Goal: Contribute content

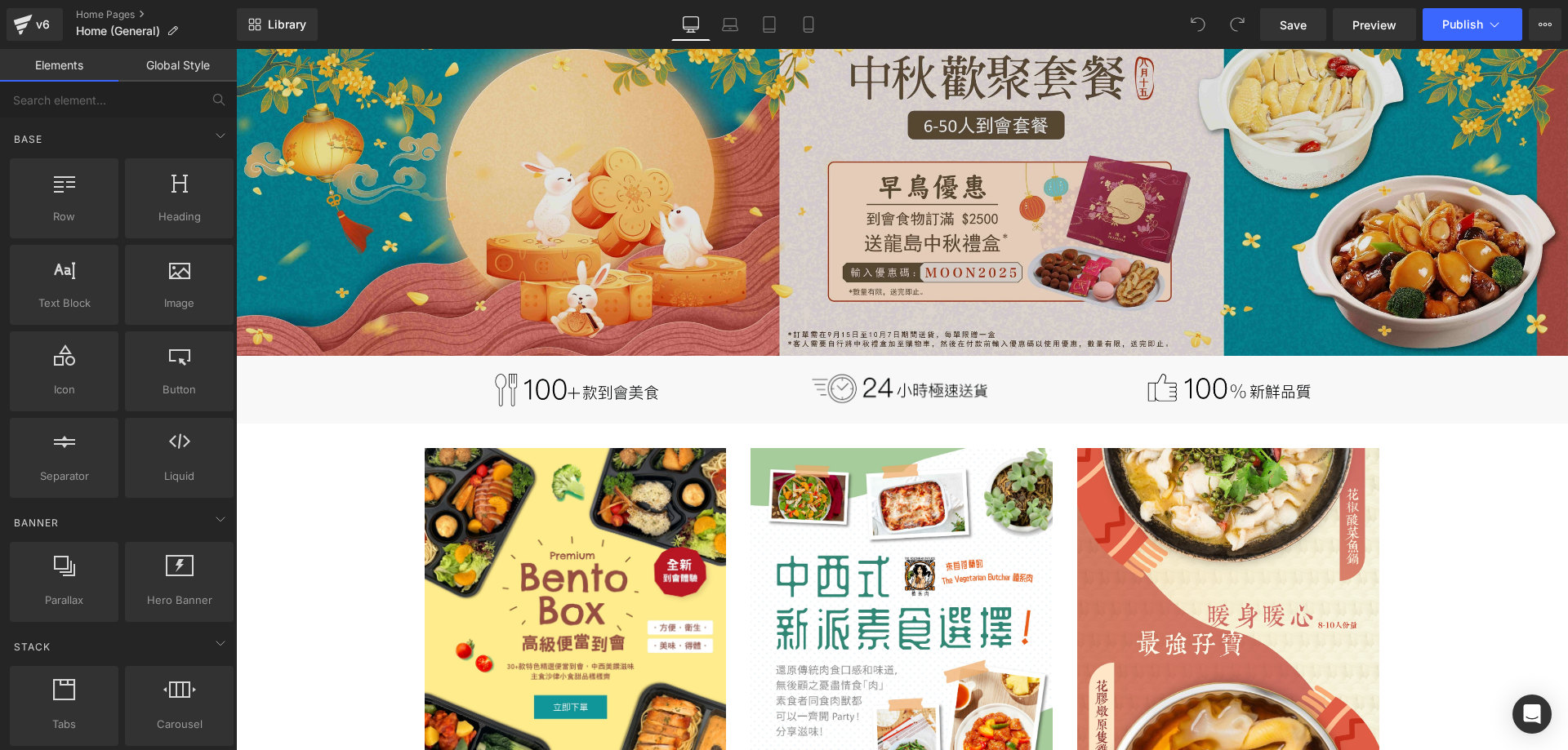
scroll to position [571, 0]
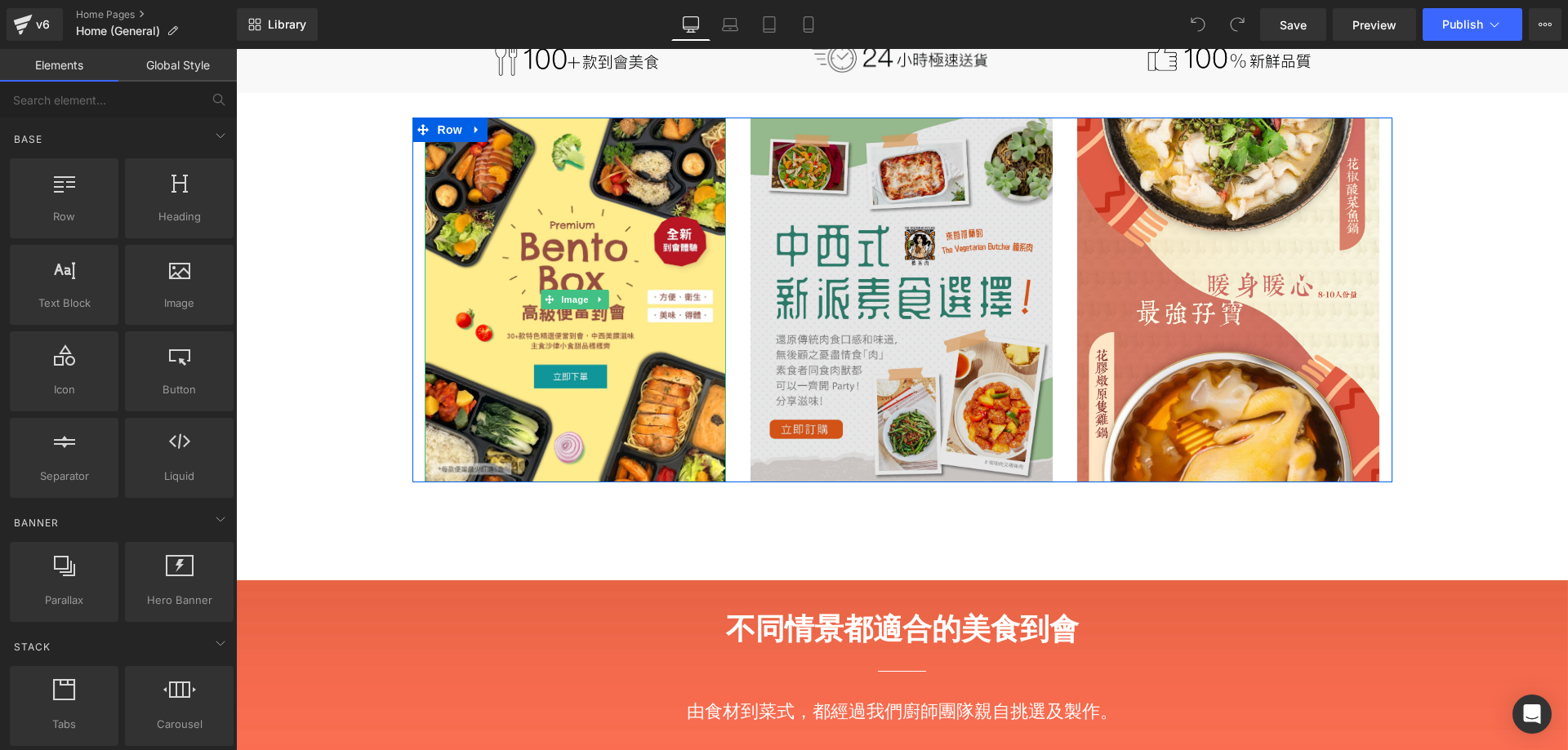
click at [916, 184] on img at bounding box center [901, 299] width 302 height 364
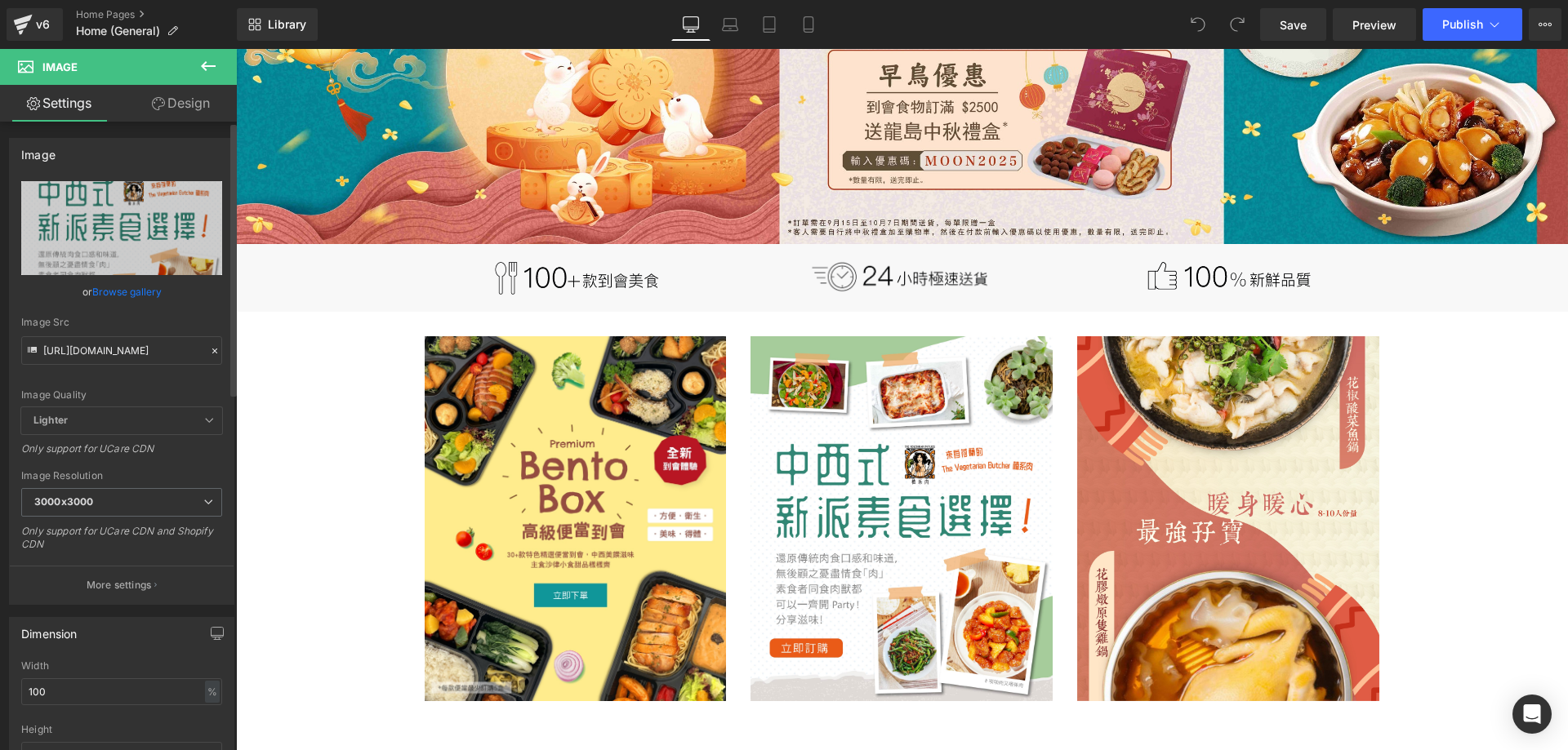
scroll to position [326, 0]
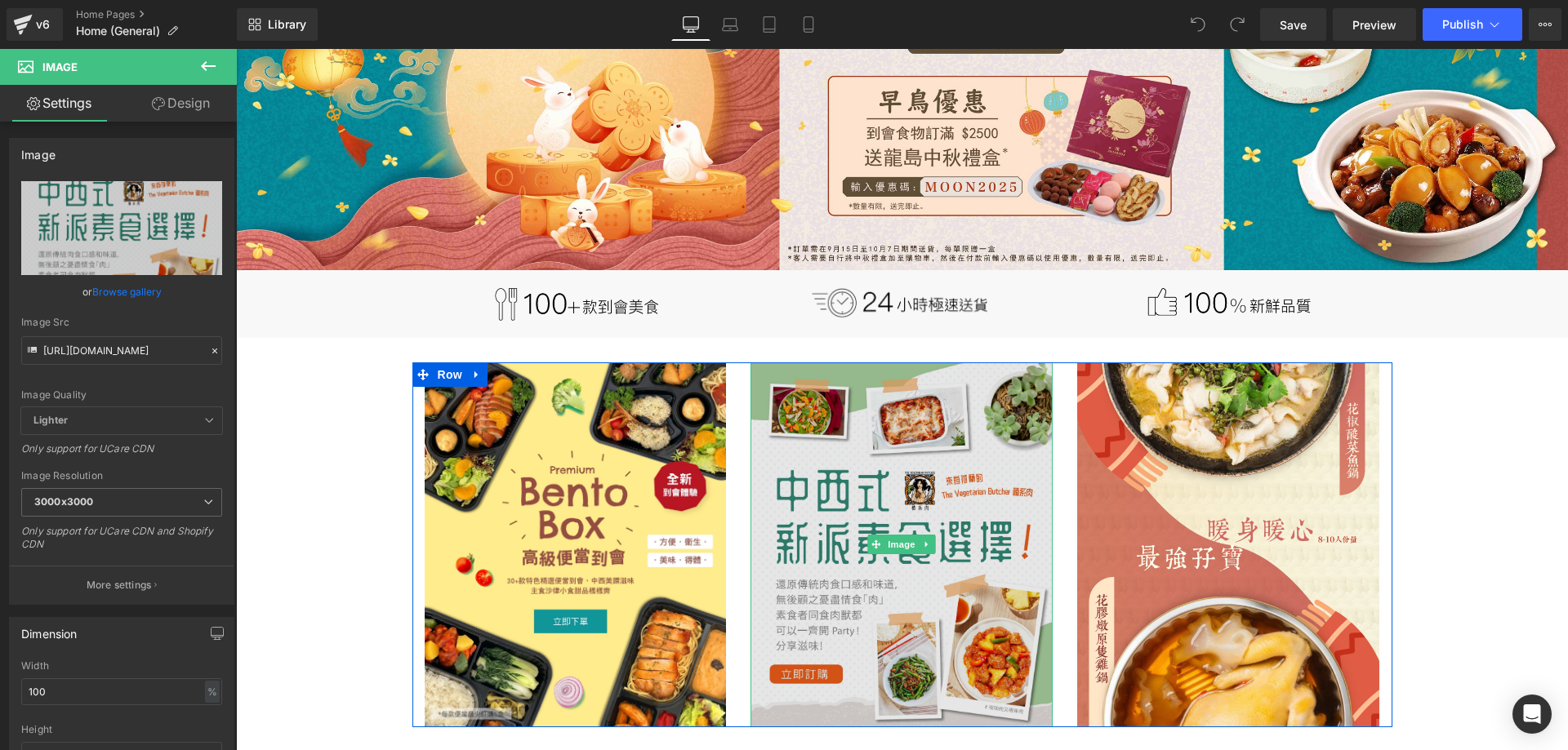
click at [906, 454] on img at bounding box center [901, 544] width 302 height 364
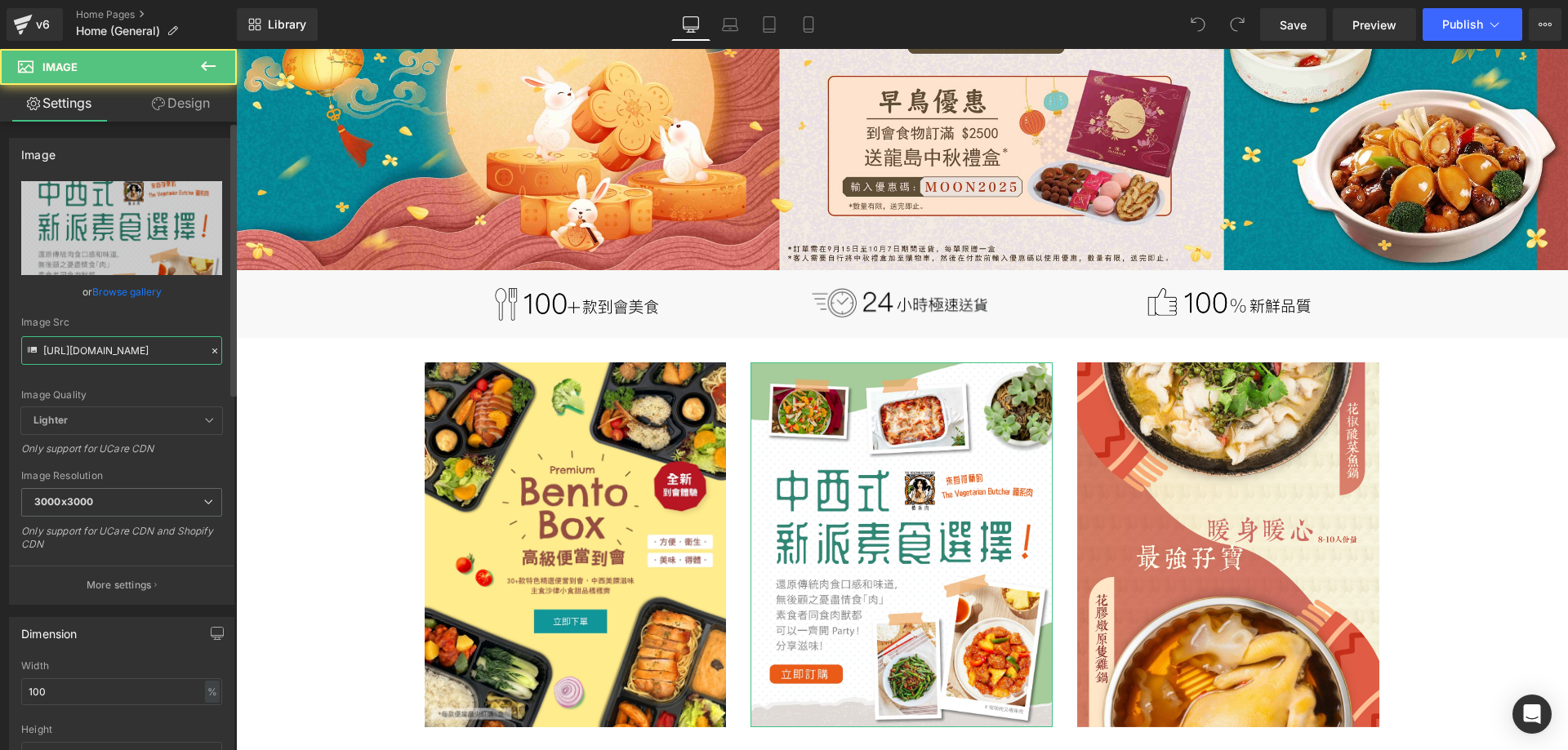
click at [124, 348] on input "[URL][DOMAIN_NAME]" at bounding box center [122, 350] width 201 height 28
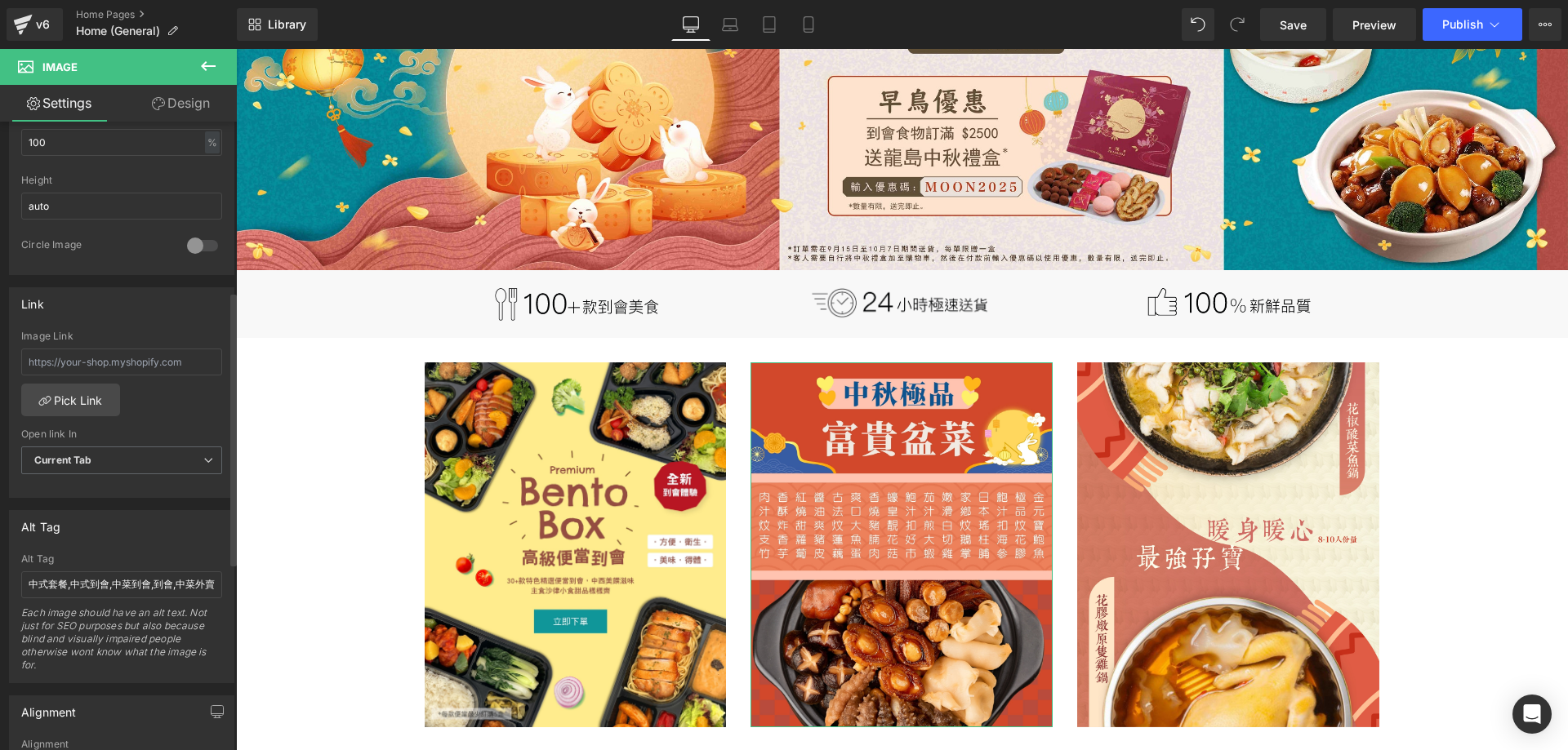
scroll to position [571, 0]
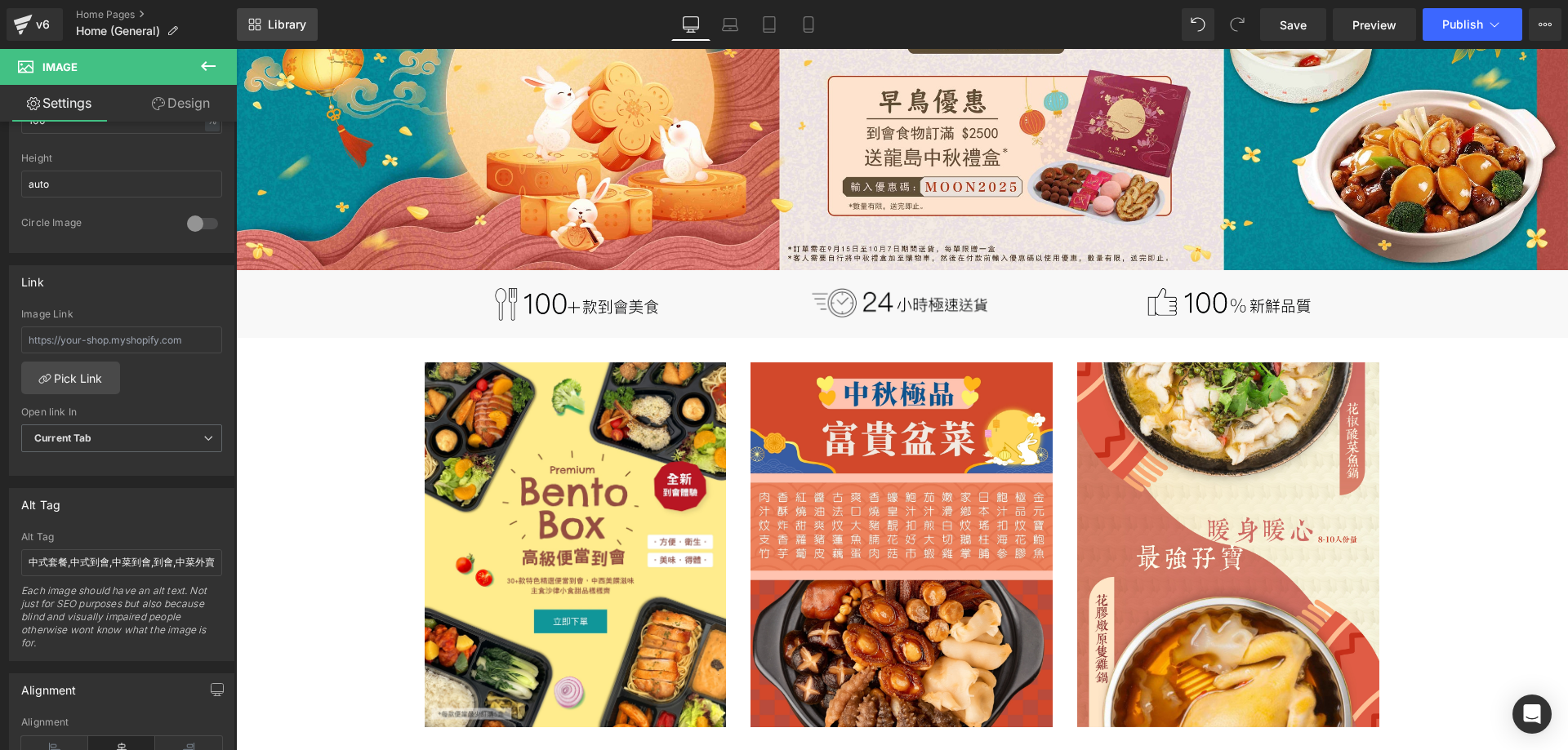
type input "[URL][DOMAIN_NAME]"
click at [108, 328] on input "text" at bounding box center [122, 340] width 201 height 27
paste input "[URL][DOMAIN_NAME]"
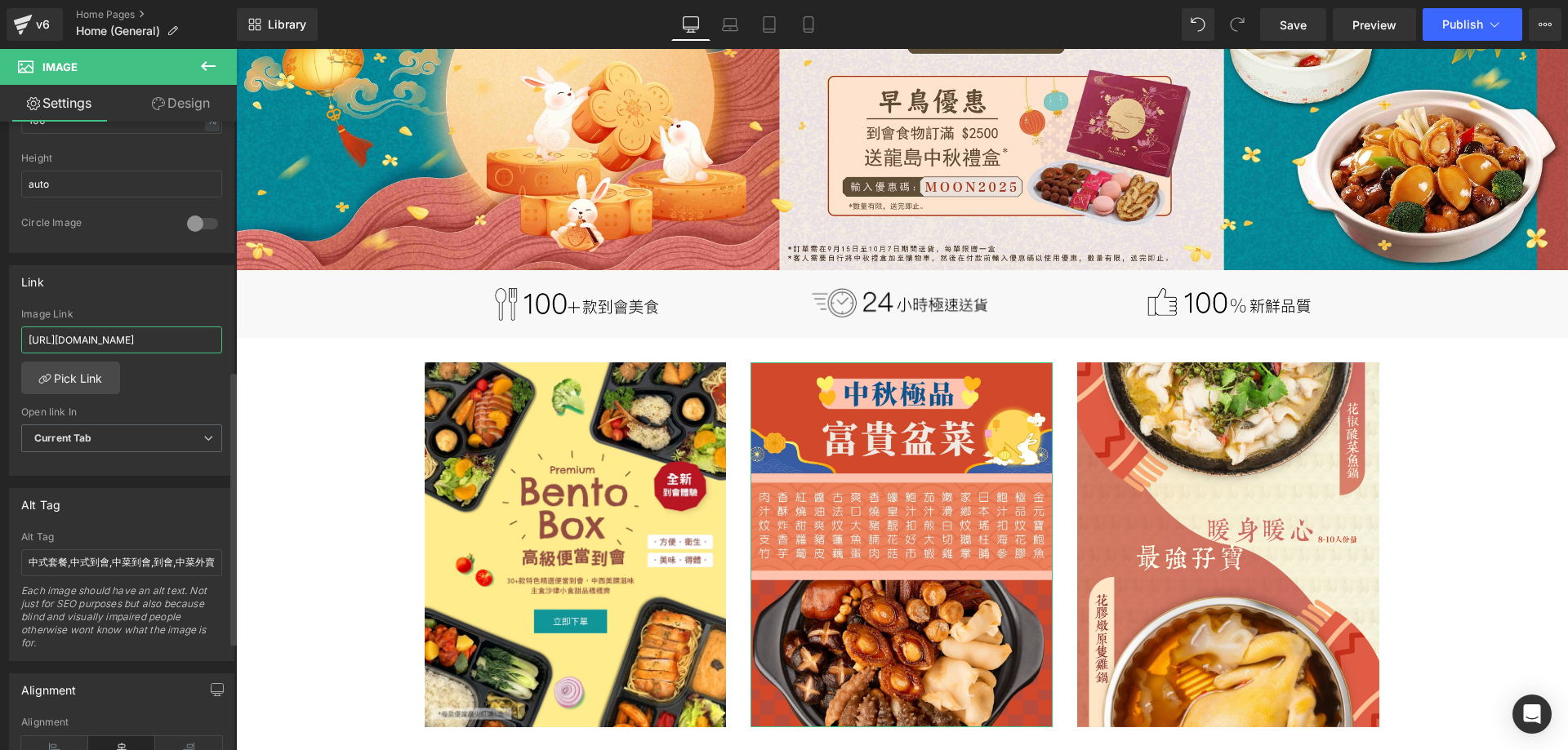
type input "[URL][DOMAIN_NAME]"
click at [136, 299] on div "Link Image Link [URL][DOMAIN_NAME] Pick Link Current Tab New Tab Open link In C…" at bounding box center [121, 371] width 225 height 212
click at [30, 565] on input "中式套餐,中式到會,中菜到會,到會,中菜外賣,中式套餐2024,中菜套餐,團年飯,到會推介,素食到會" at bounding box center [122, 563] width 201 height 27
drag, startPoint x: 65, startPoint y: 569, endPoint x: 4, endPoint y: 567, distance: 61.0
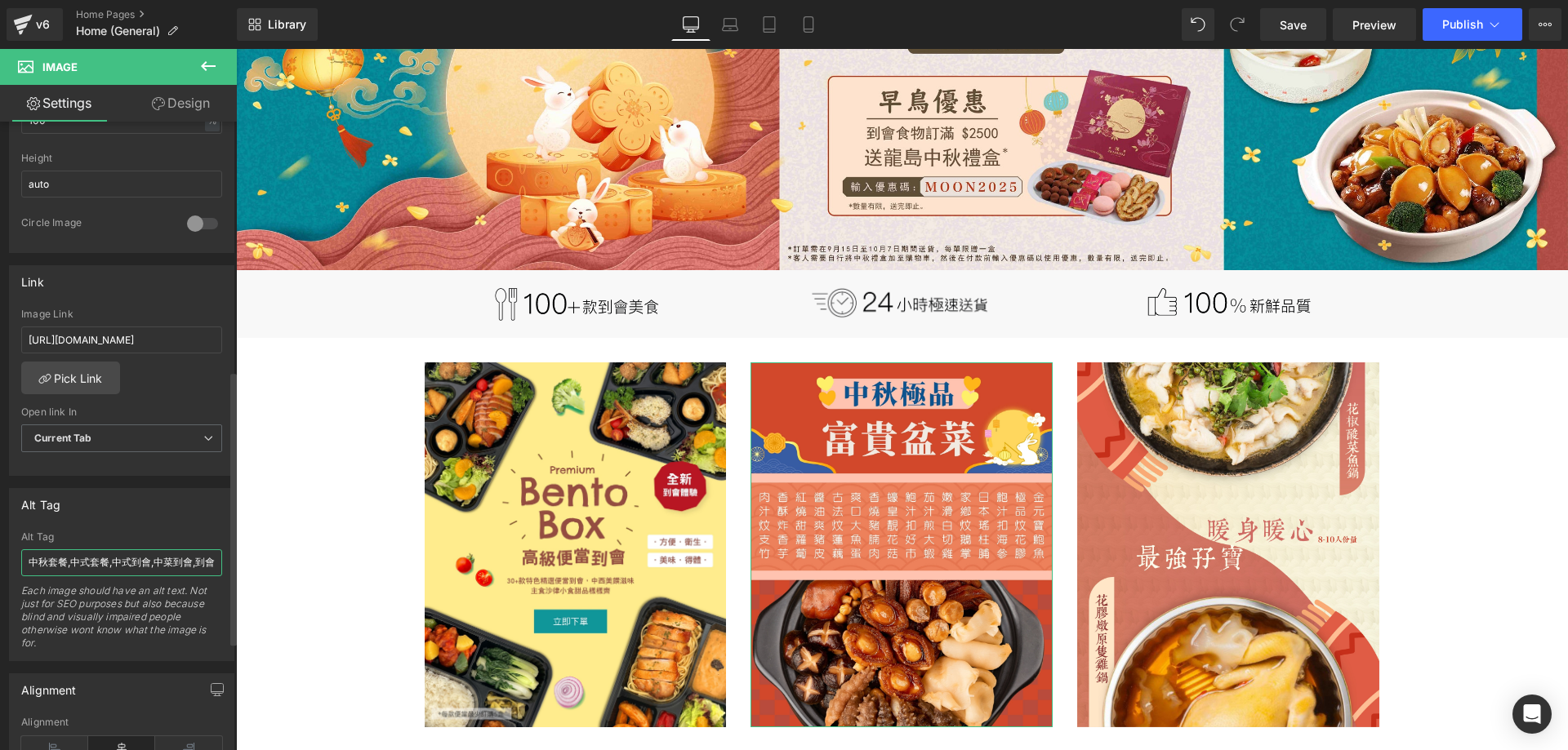
click at [4, 567] on div "Alt Tag 中式套餐,中式到會,中菜到會,到會,中菜外賣,中式套餐2024,中菜套餐,團年飯,到會推介,素食到會 Alt Tag 中秋套餐,中式套餐,中式…" at bounding box center [122, 568] width 245 height 185
click at [54, 563] on input "中秋套餐,中式套餐,中式到會,中菜到會,到會,中菜外賣,中式套餐2024,中菜套餐,團年飯,到會推介,素食到會" at bounding box center [122, 563] width 201 height 27
click at [48, 561] on input "中秋套餐,中式套餐,中式到會,中菜到會,到會,中菜外賣,中式套餐2024,中菜套餐,團年飯,到會推介,素食到會" at bounding box center [122, 563] width 201 height 27
drag, startPoint x: 84, startPoint y: 563, endPoint x: 0, endPoint y: 564, distance: 84.0
click at [0, 564] on div "Alt Tag 中式套餐,中式到會,中菜到會,到會,中菜外賣,中式套餐2024,中菜套餐,團年飯,到會推介,素食到會 Alt Tag 中秋到會套餐,中式套餐,…" at bounding box center [122, 568] width 245 height 185
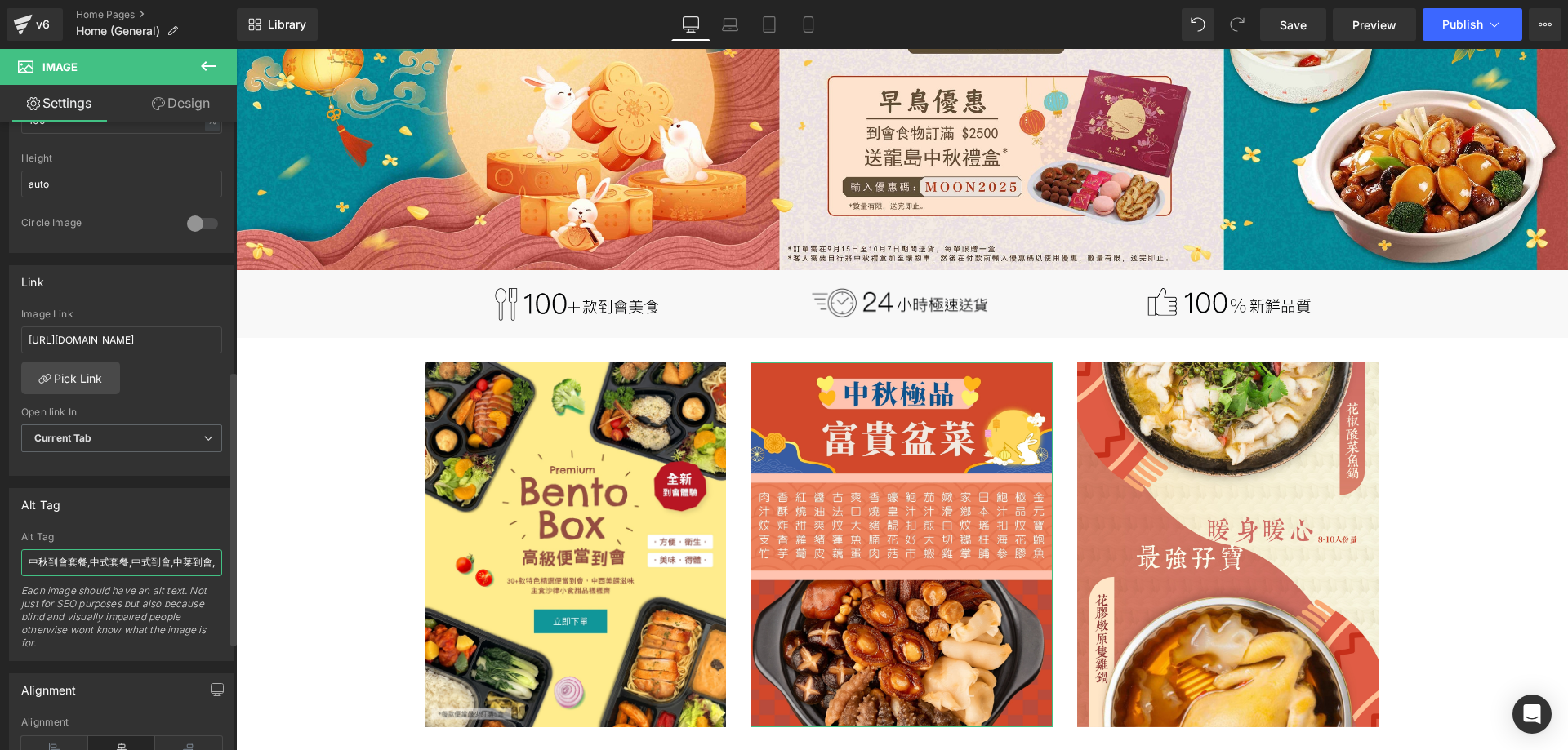
click at [31, 561] on input "中秋到會套餐,中式套餐,中式到會,中菜到會,到會,中菜外賣,中式套餐2024,中菜套餐,團年飯,到會推介,素食到會" at bounding box center [122, 563] width 201 height 27
paste input "中秋到會套餐"
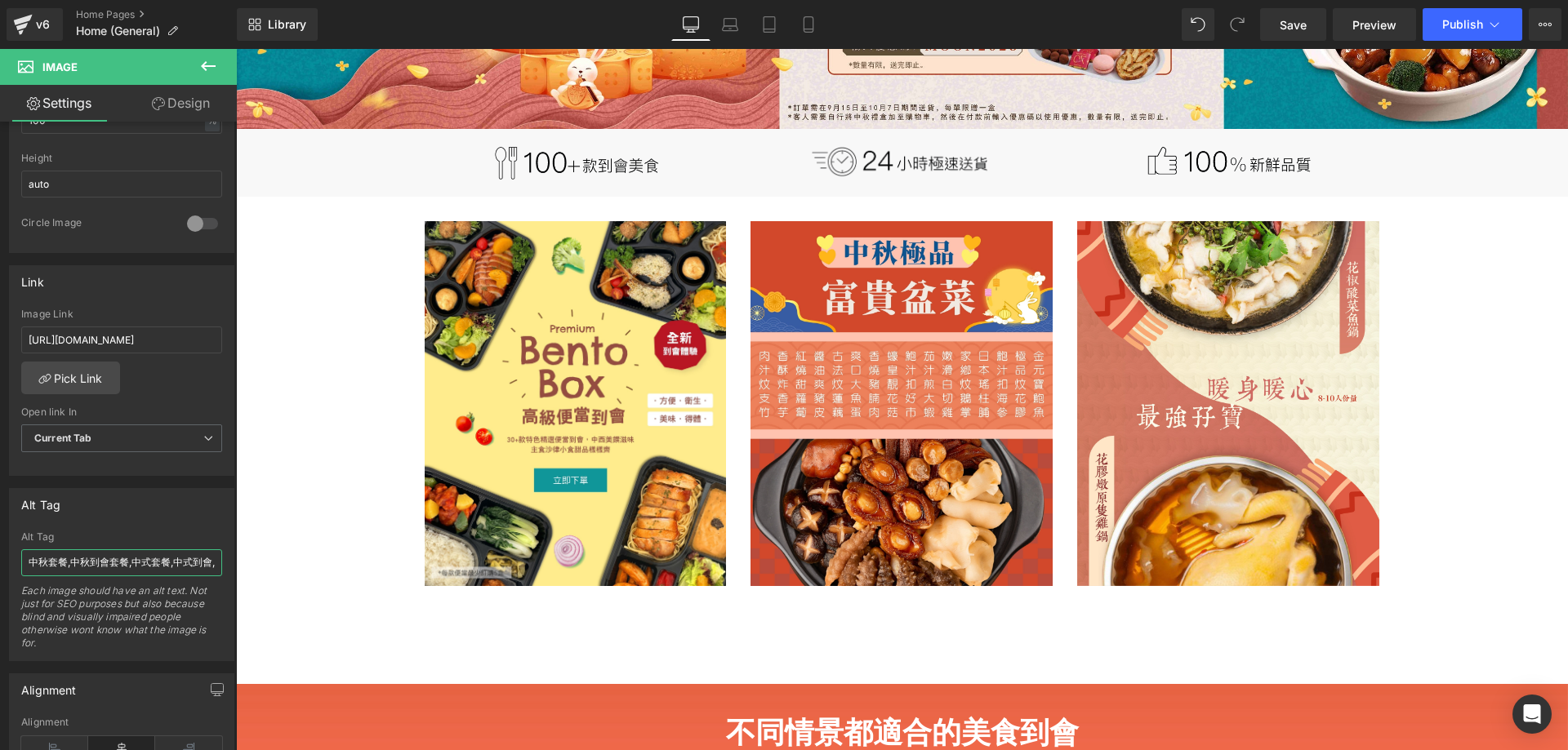
scroll to position [490, 0]
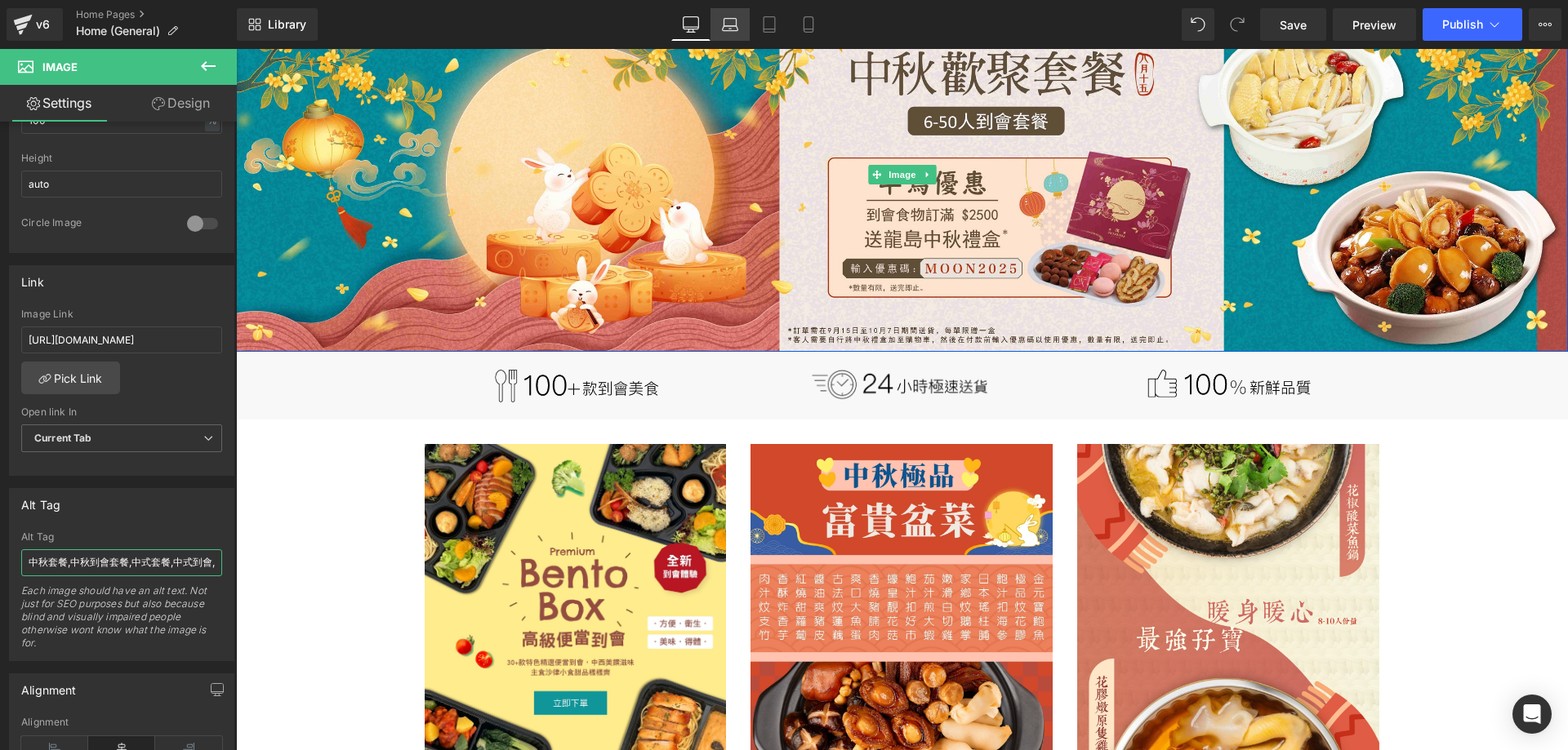
type input "中秋套餐,中秋到會套餐,中式套餐,中式到會,中菜到會,到會,中菜外賣,中式套餐2024,中菜套餐,團年飯,到會推介,素食到會"
click at [729, 34] on link "Laptop" at bounding box center [730, 24] width 39 height 33
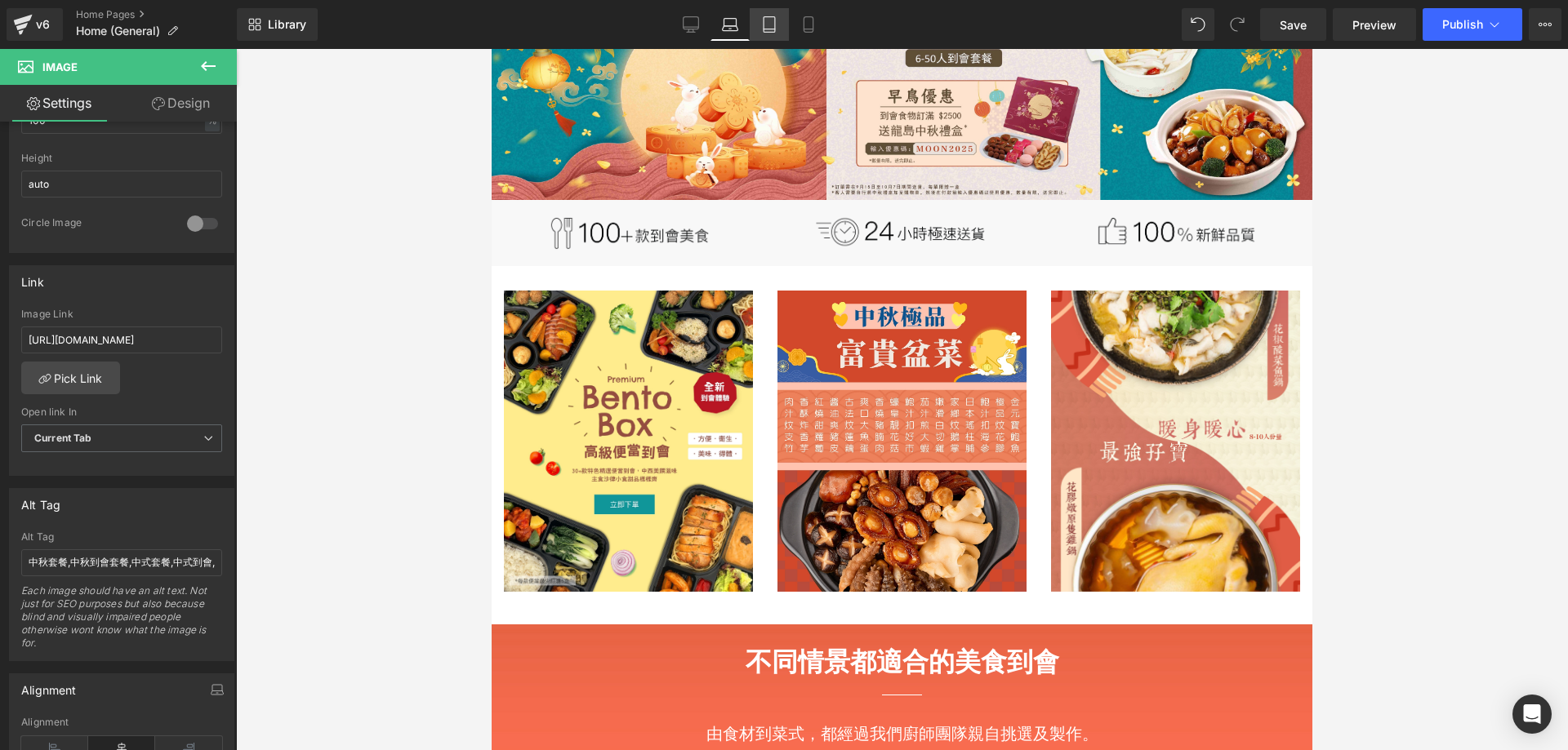
click at [769, 27] on icon at bounding box center [769, 24] width 16 height 16
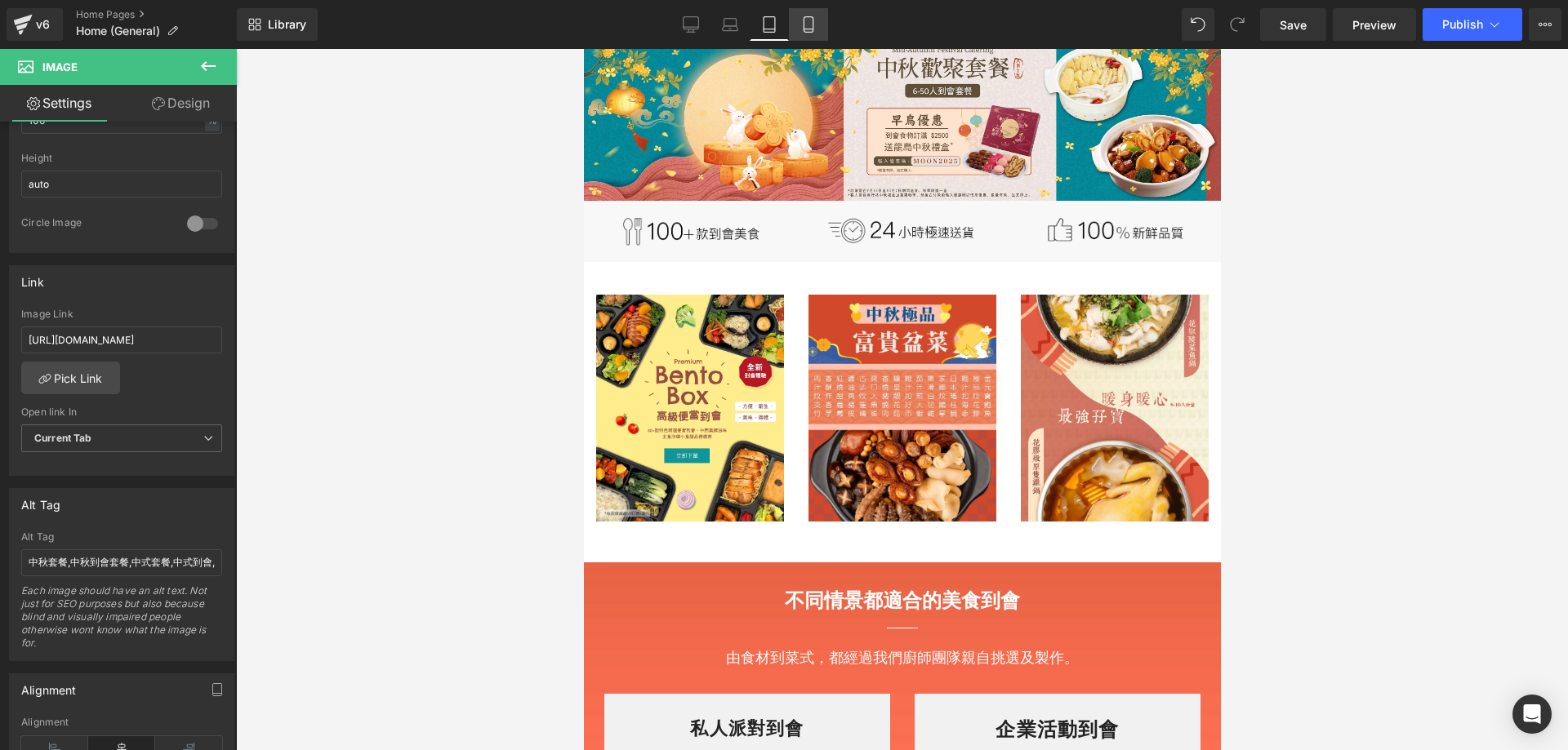
click at [789, 22] on link "Mobile" at bounding box center [809, 24] width 39 height 33
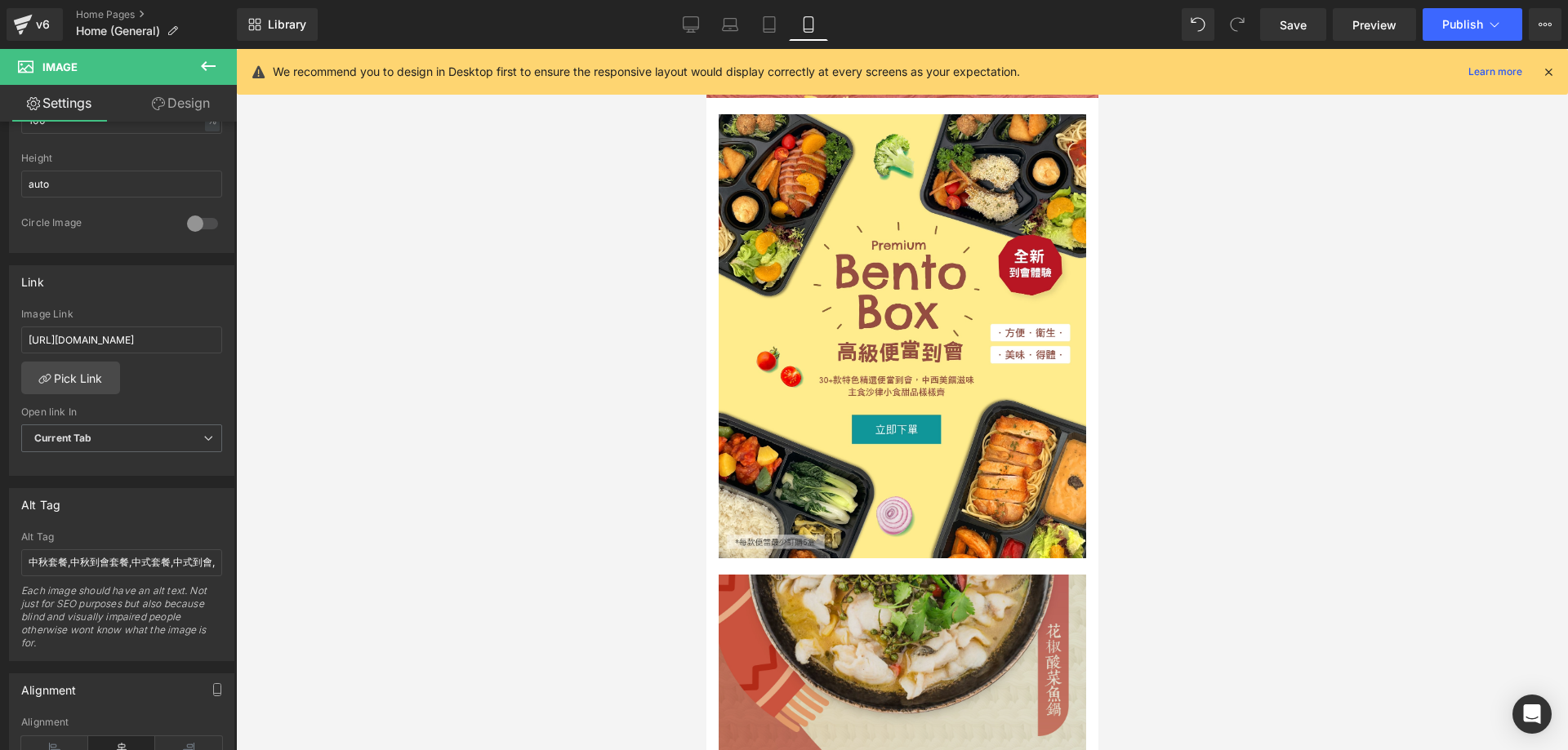
scroll to position [244, 0]
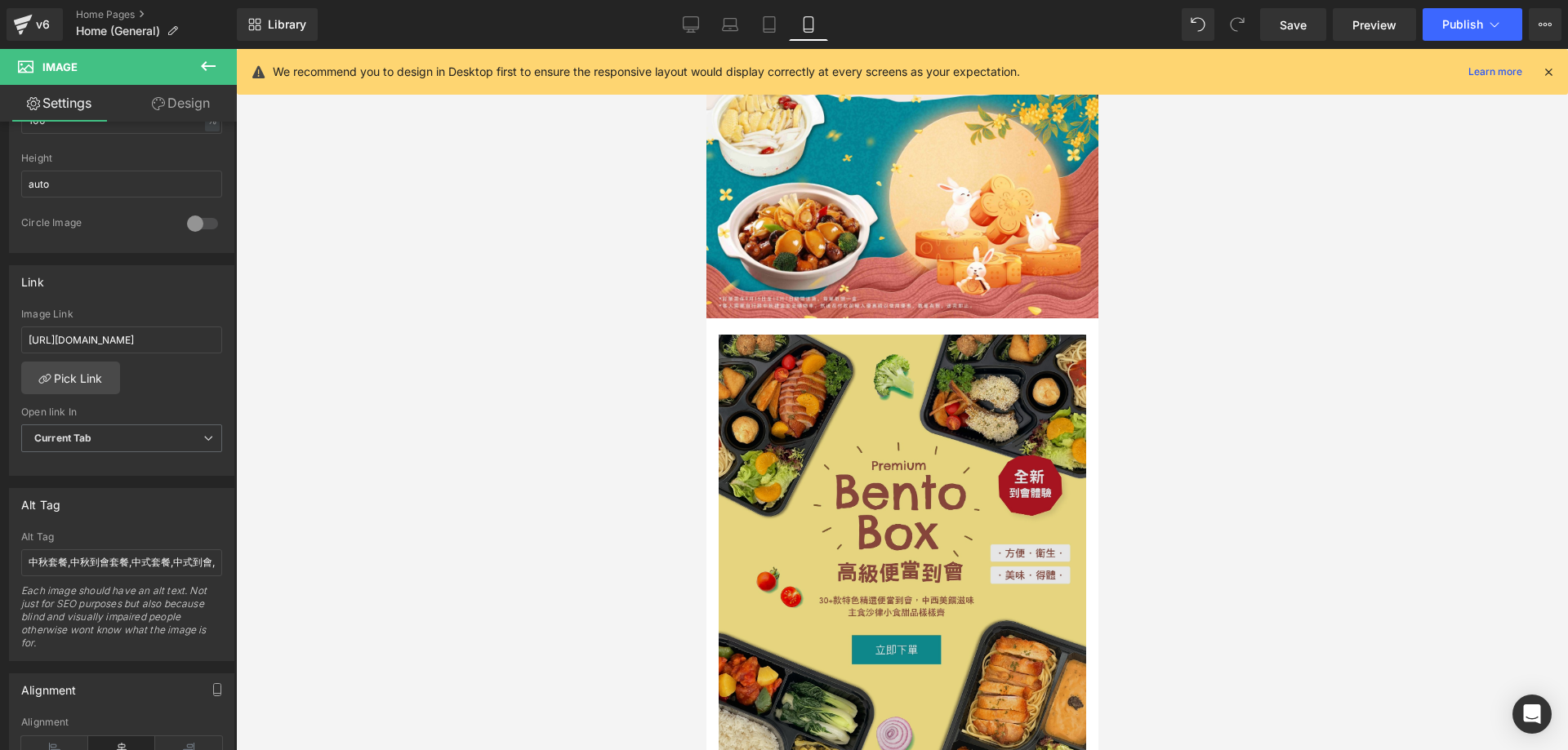
click at [884, 445] on img at bounding box center [901, 556] width 367 height 444
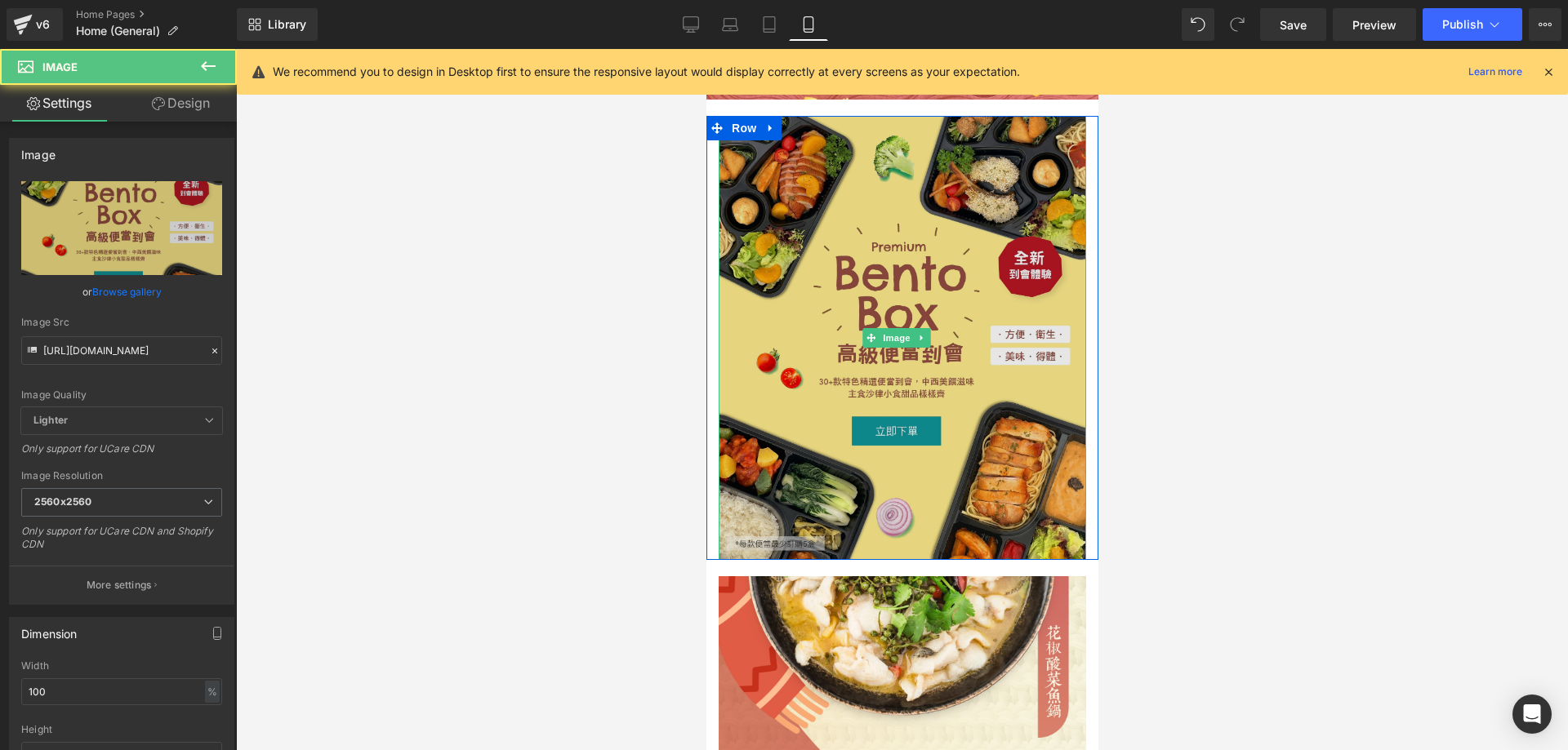
scroll to position [490, 0]
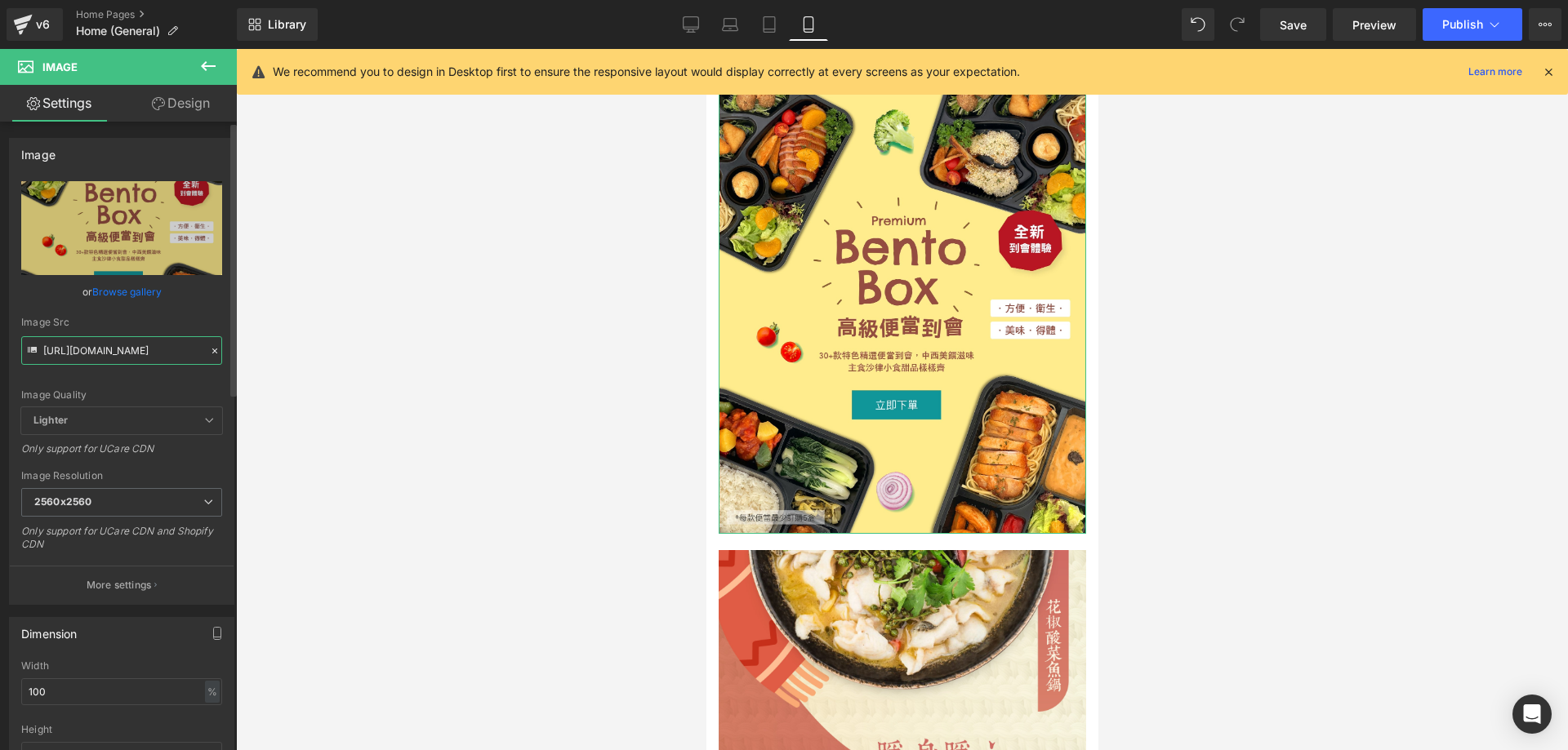
click at [146, 353] on input "[URL][DOMAIN_NAME]" at bounding box center [122, 350] width 201 height 28
click at [130, 359] on input "[URL][DOMAIN_NAME]" at bounding box center [122, 350] width 201 height 28
paste input "c_heromain_banner_-_mobile_29.jpg?v=[PHONE_NUMBER]"
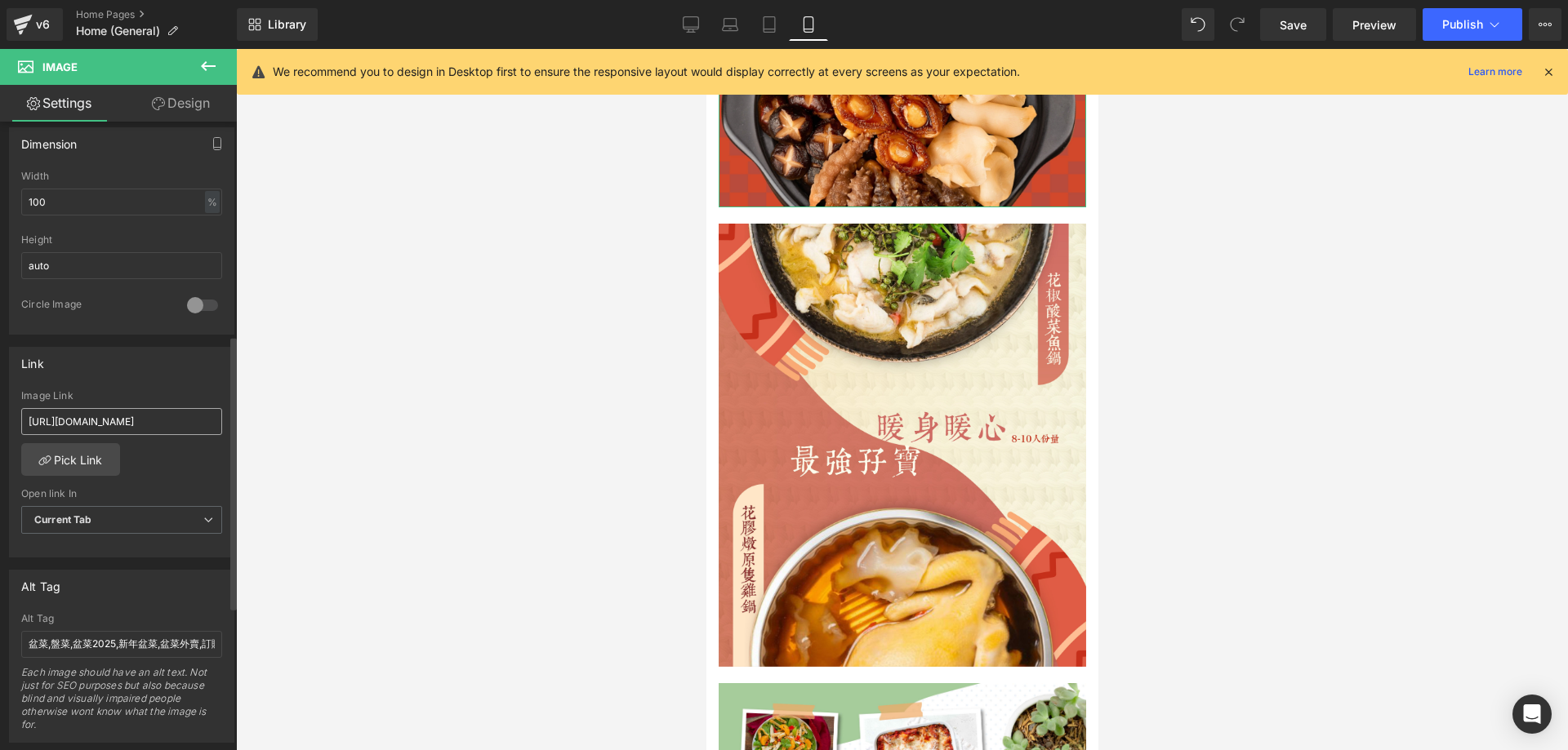
type input "[URL][DOMAIN_NAME]"
click at [119, 423] on input "[URL][DOMAIN_NAME]" at bounding box center [122, 421] width 201 height 27
drag, startPoint x: 174, startPoint y: 424, endPoint x: 353, endPoint y: 414, distance: 179.3
click at [353, 414] on div "You are previewing how the will restyle your page. You can not edit Elements in…" at bounding box center [784, 389] width 1568 height 778
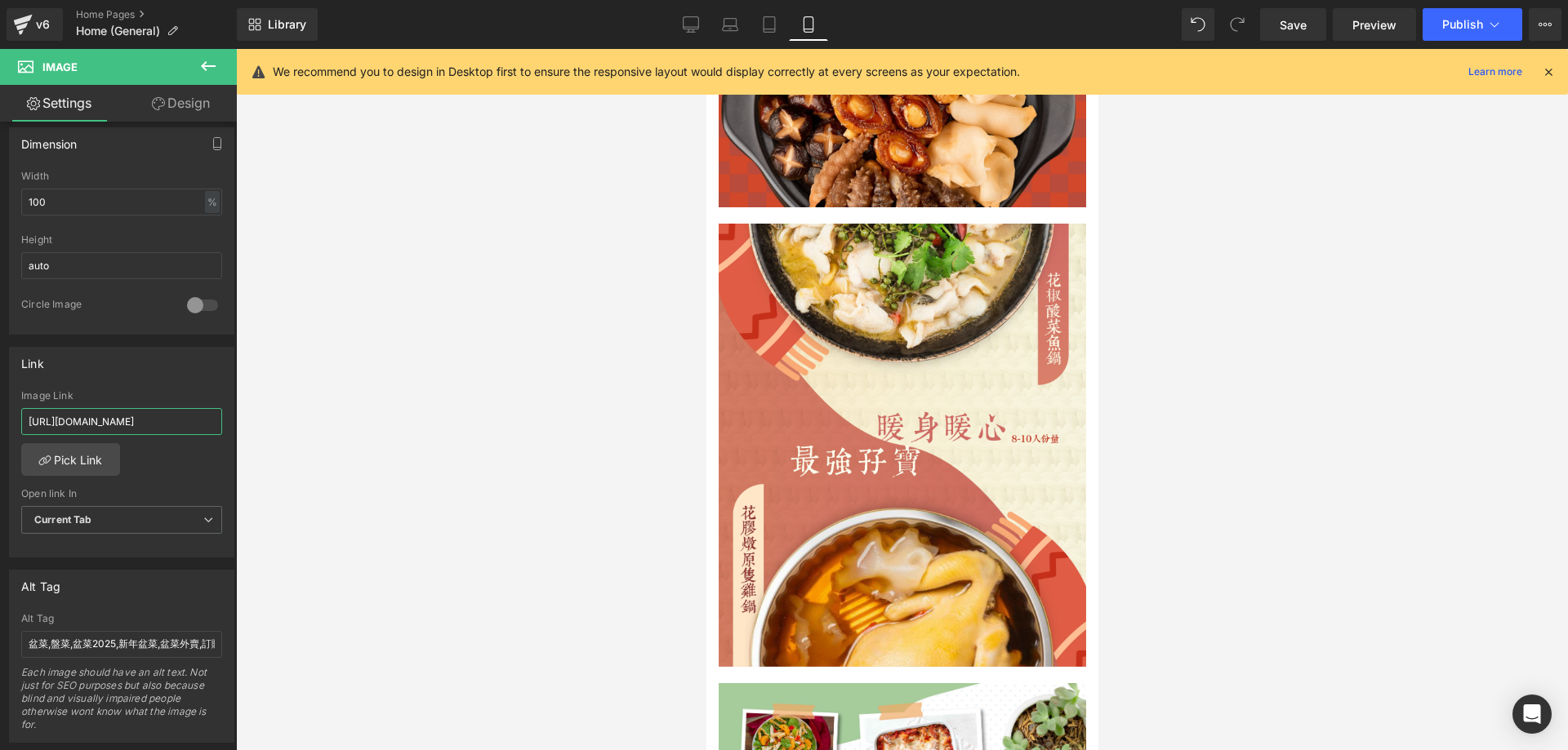
scroll to position [0, 0]
click at [108, 416] on input "[URL][DOMAIN_NAME]" at bounding box center [122, 421] width 201 height 27
paste input "mid-autumn-combo"
type input "[URL][DOMAIN_NAME]"
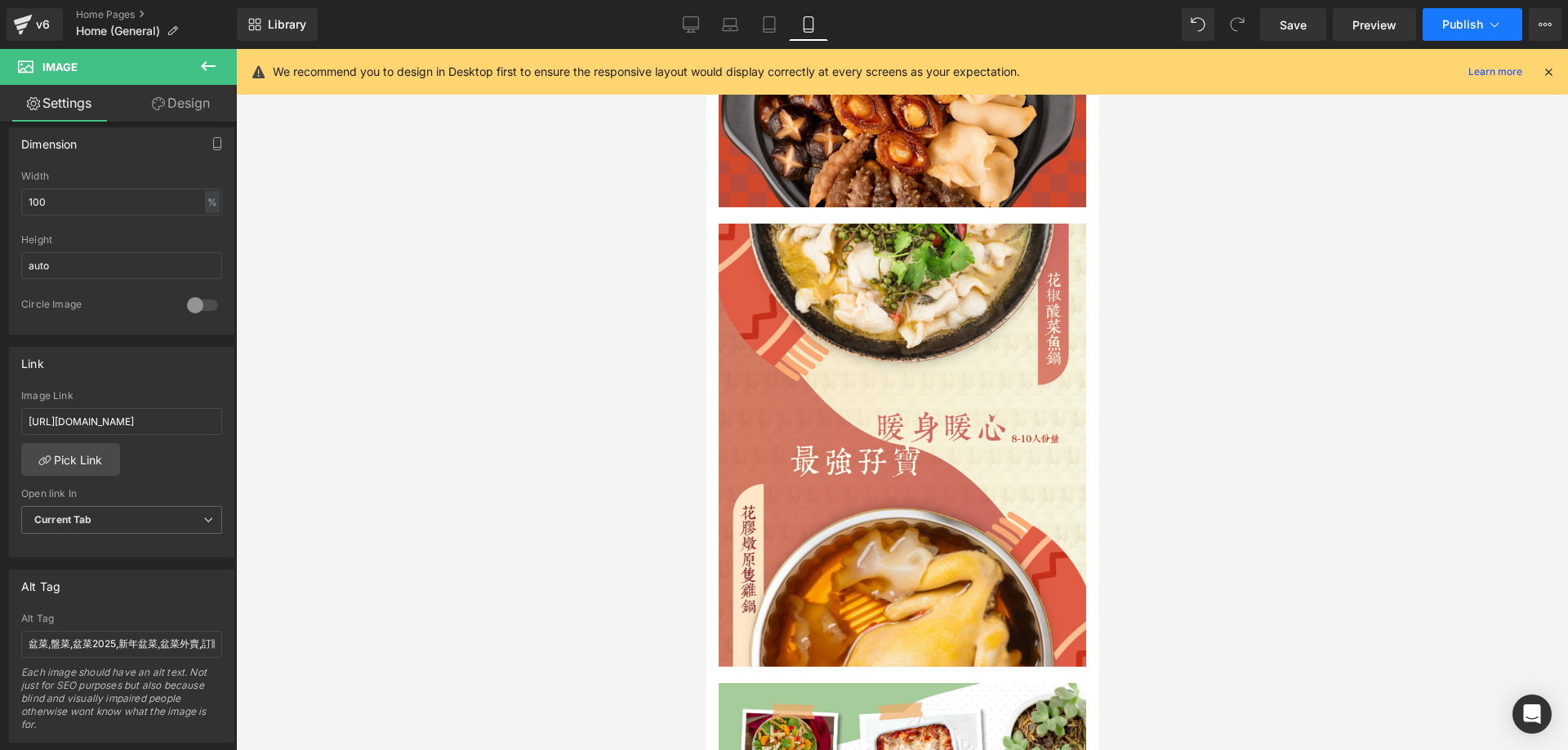
click at [1474, 16] on button "Publish" at bounding box center [1472, 24] width 100 height 33
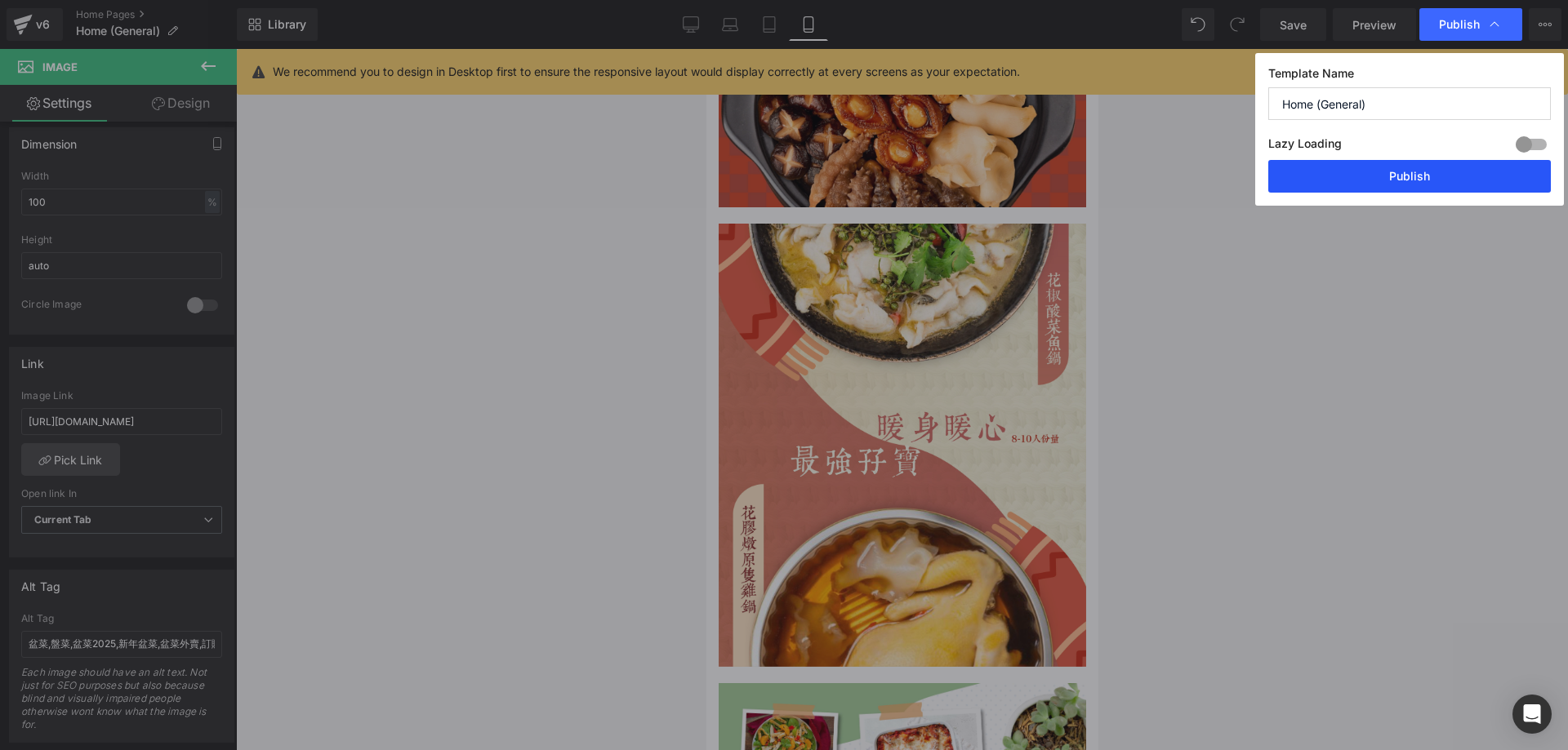
click at [1412, 187] on button "Publish" at bounding box center [1409, 176] width 283 height 33
